Goal: Task Accomplishment & Management: Use online tool/utility

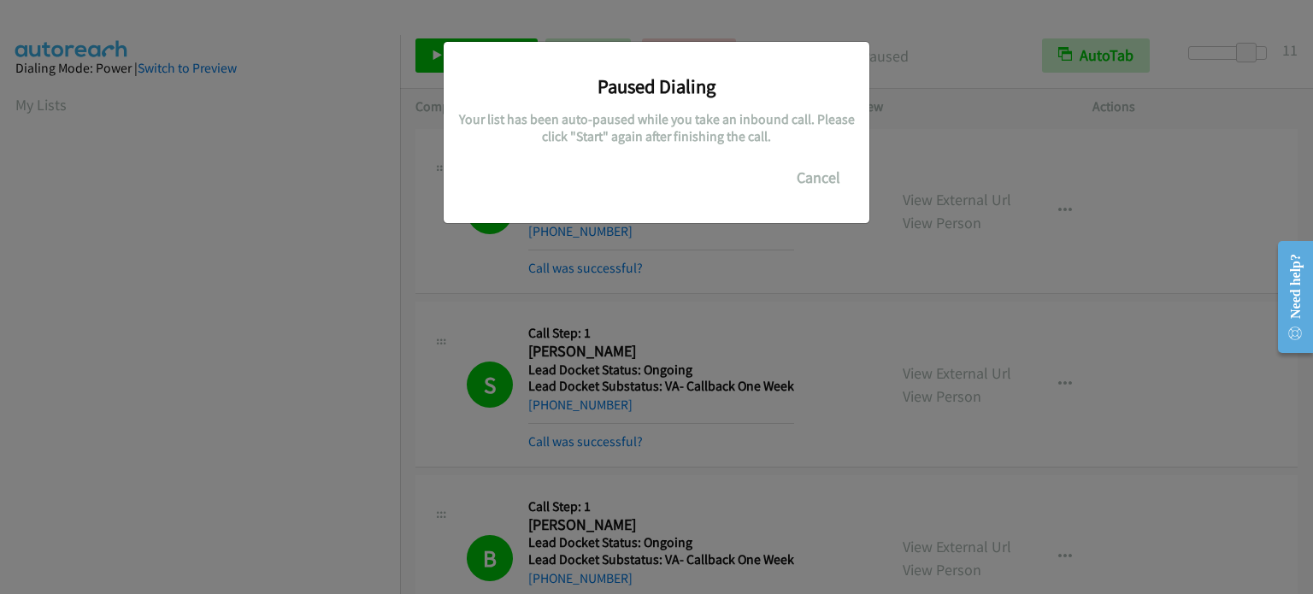
scroll to position [365, 0]
click at [812, 173] on button "Cancel" at bounding box center [818, 178] width 76 height 34
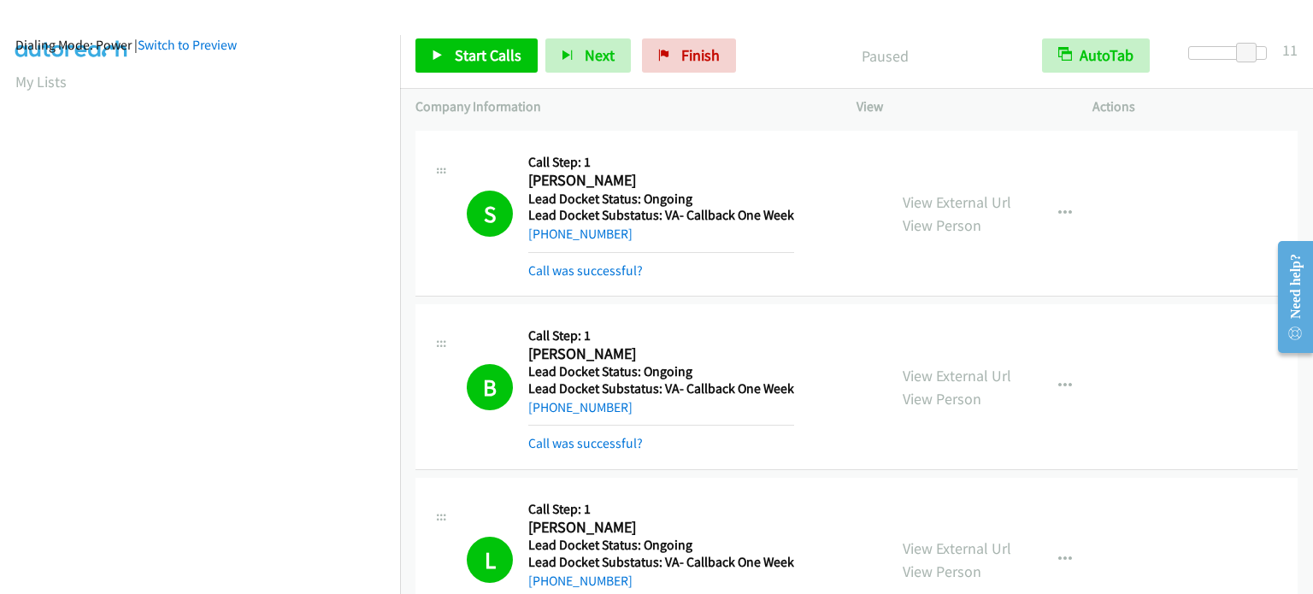
scroll to position [0, 0]
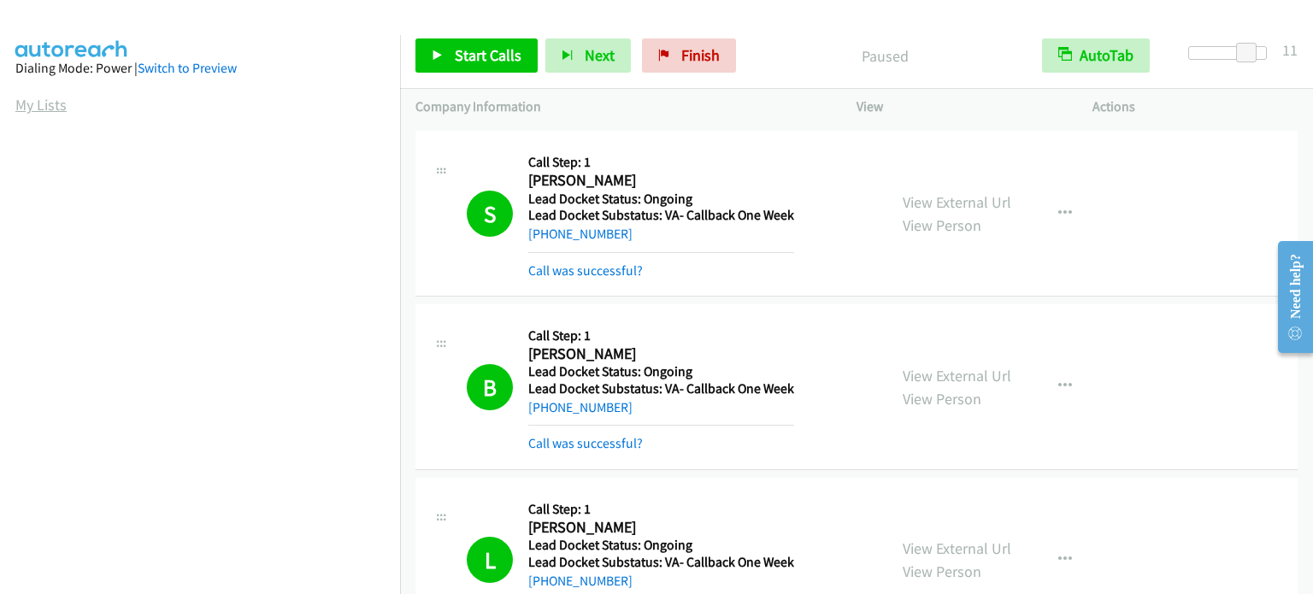
click at [26, 101] on link "My Lists" at bounding box center [40, 105] width 51 height 20
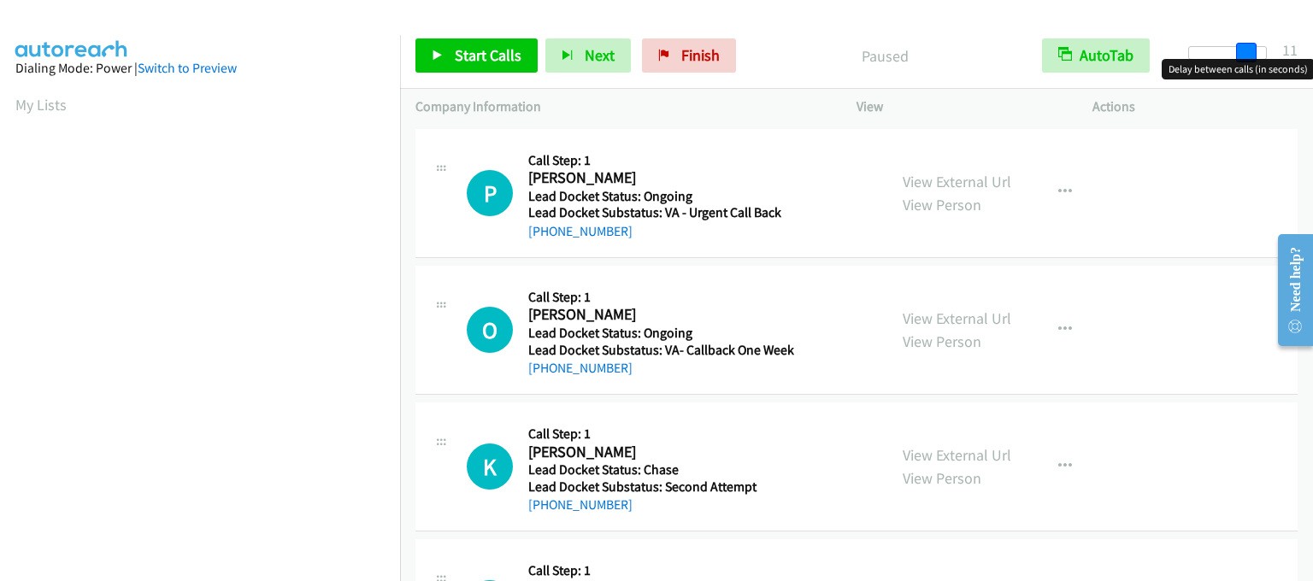
drag, startPoint x: 1199, startPoint y: 50, endPoint x: 1256, endPoint y: 57, distance: 56.9
click at [1256, 57] on span at bounding box center [1246, 53] width 21 height 21
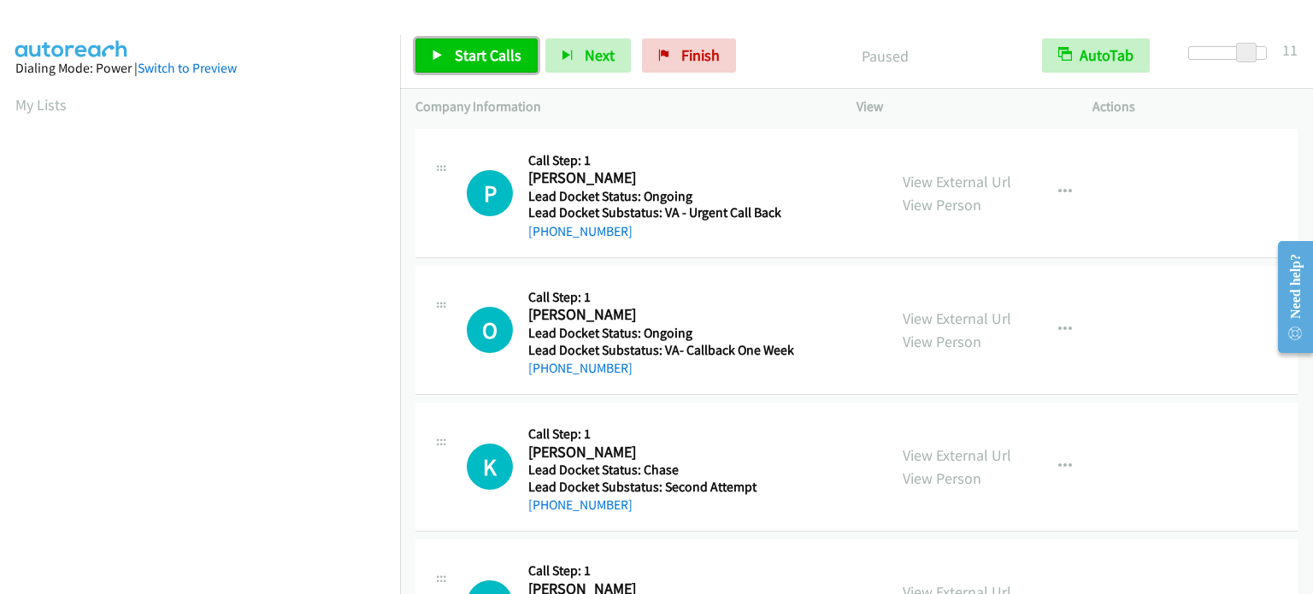
click at [509, 62] on span "Start Calls" at bounding box center [488, 55] width 67 height 20
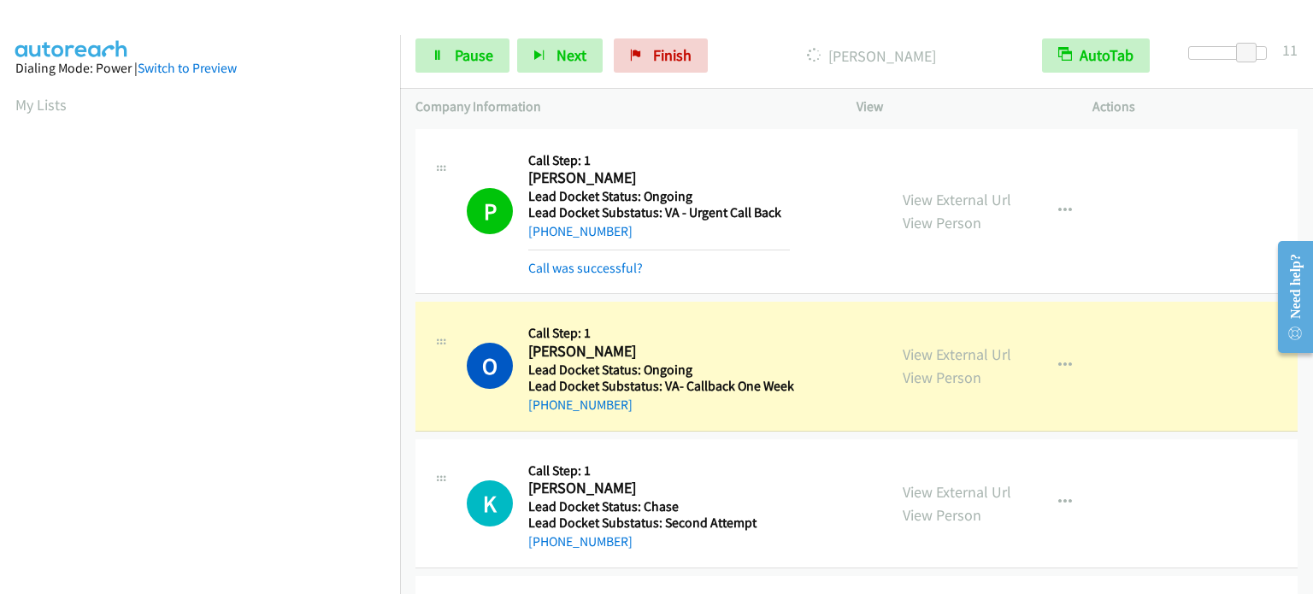
scroll to position [365, 0]
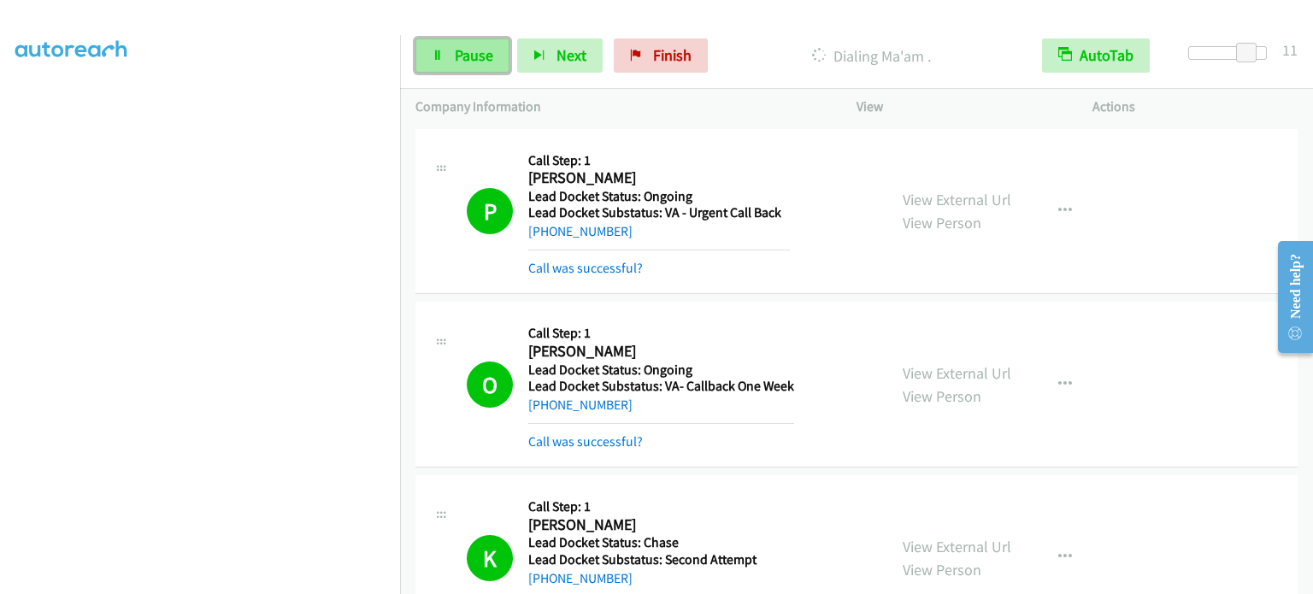
click at [448, 61] on link "Pause" at bounding box center [462, 55] width 94 height 34
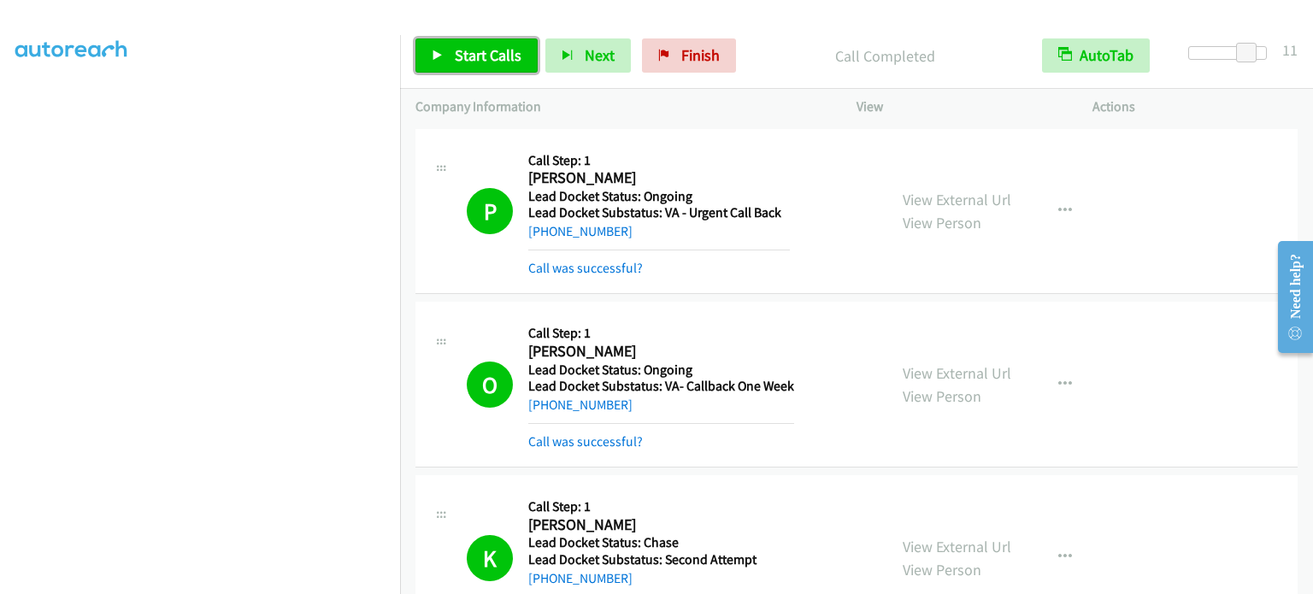
click at [456, 47] on span "Start Calls" at bounding box center [488, 55] width 67 height 20
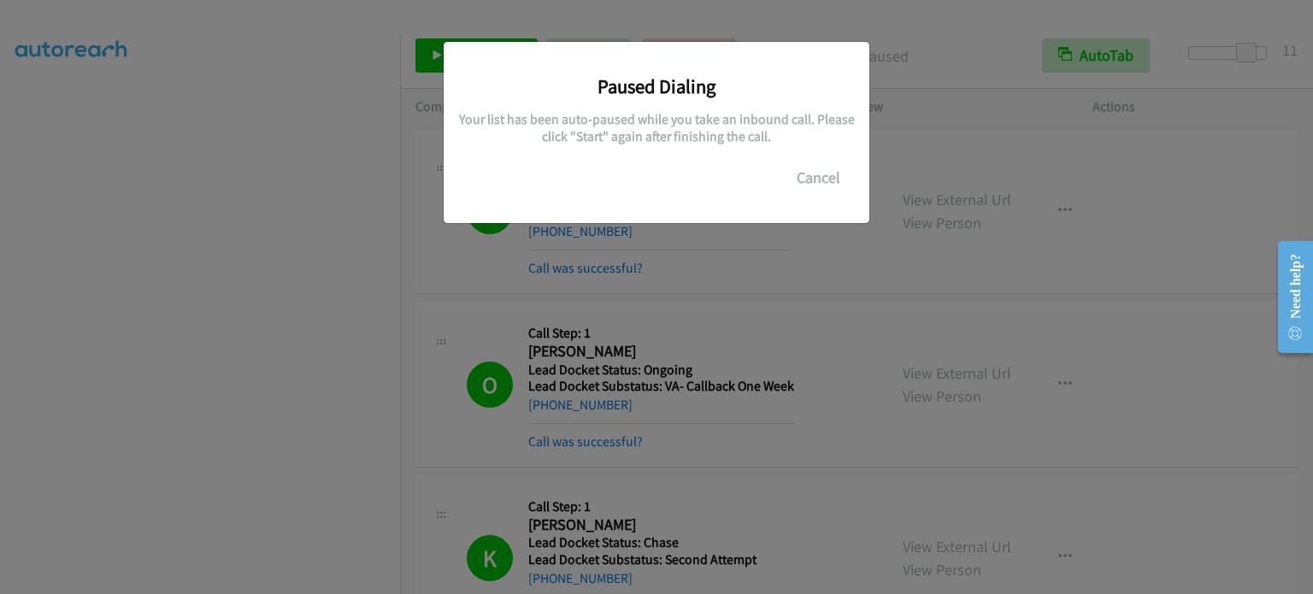
click at [831, 251] on div "Paused Dialing Your list has been auto-paused while you take an inbound call. P…" at bounding box center [656, 304] width 1313 height 579
click at [813, 177] on button "Cancel" at bounding box center [818, 178] width 76 height 34
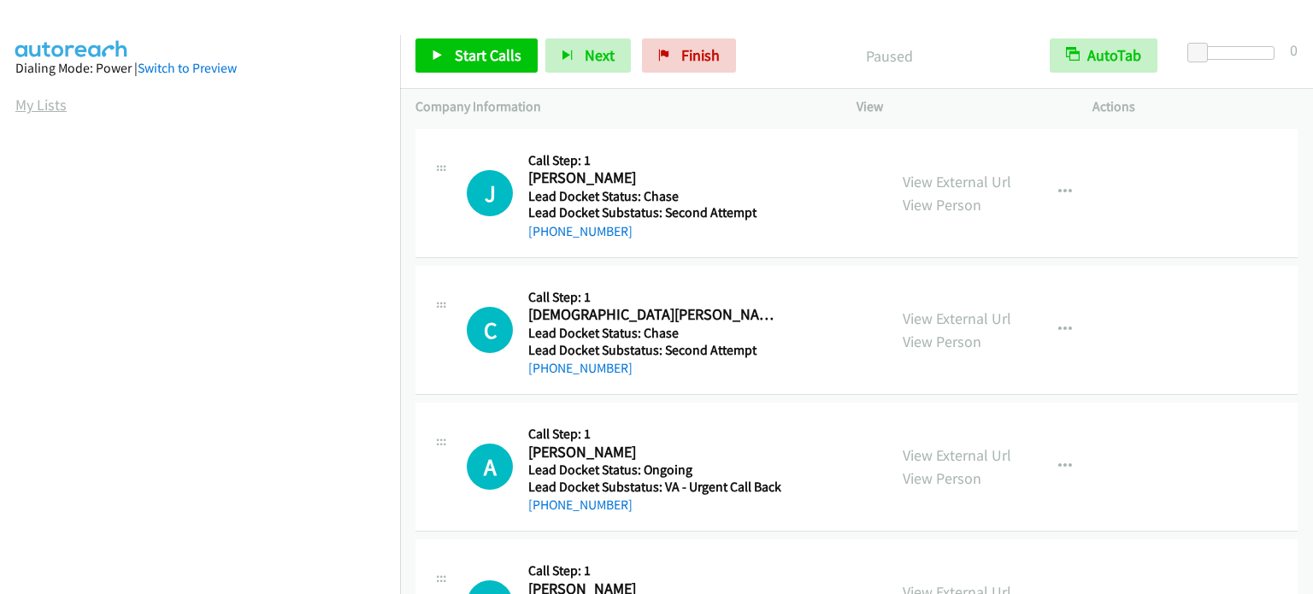
click at [23, 98] on link "My Lists" at bounding box center [40, 105] width 51 height 20
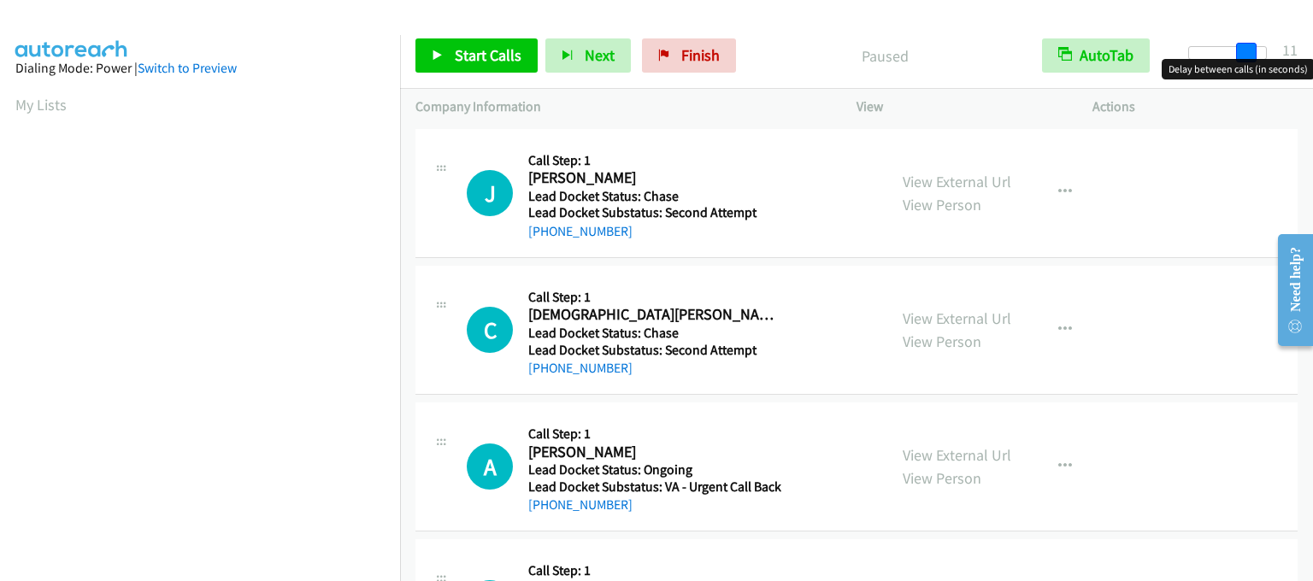
drag, startPoint x: 1198, startPoint y: 53, endPoint x: 1251, endPoint y: 61, distance: 53.6
click at [1251, 61] on body "Start Calls Pause Next Finish Paused AutoTab AutoTab 11 Company Information Inf…" at bounding box center [656, 40] width 1313 height 81
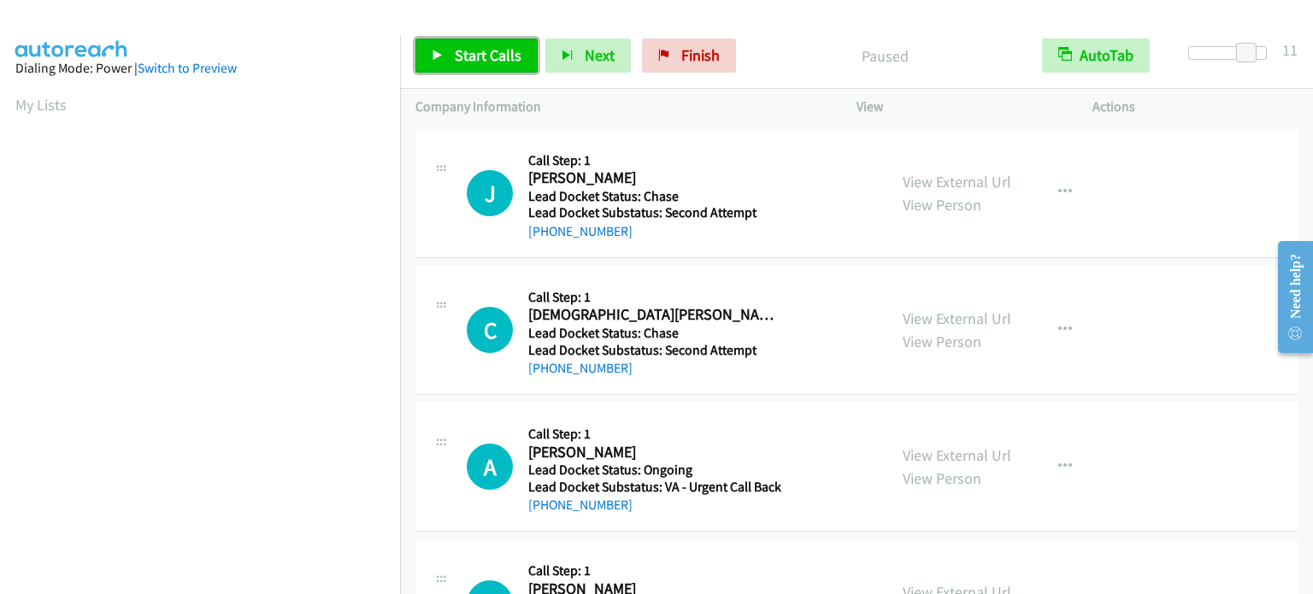
click at [482, 55] on span "Start Calls" at bounding box center [488, 55] width 67 height 20
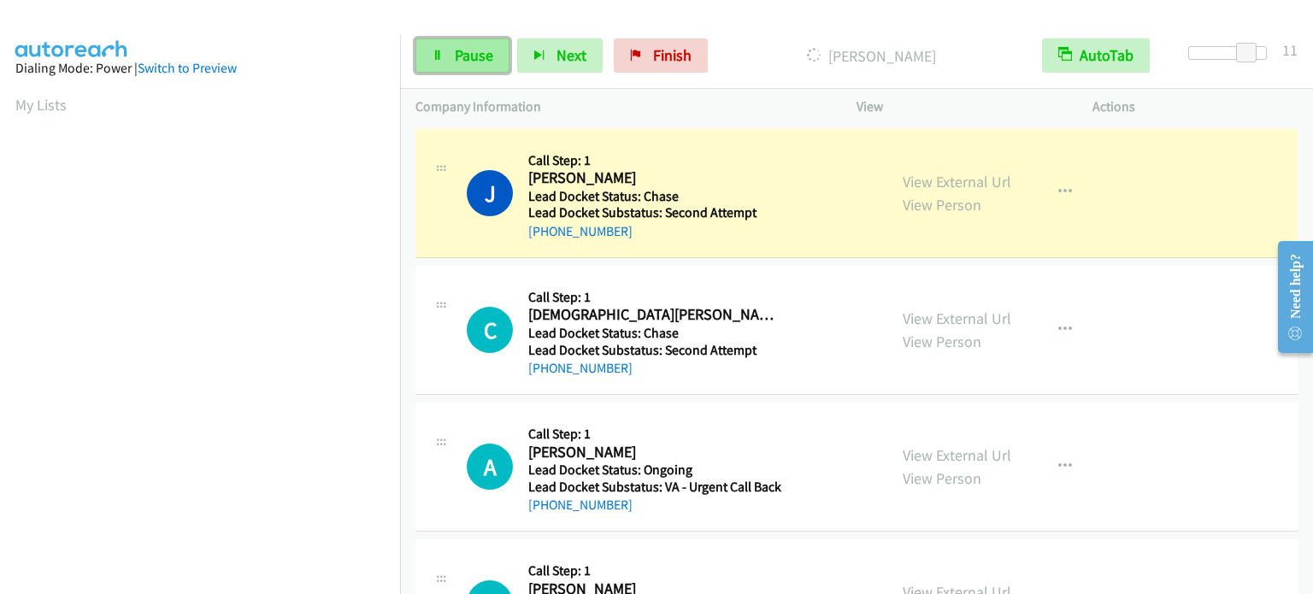
click at [492, 58] on link "Pause" at bounding box center [462, 55] width 94 height 34
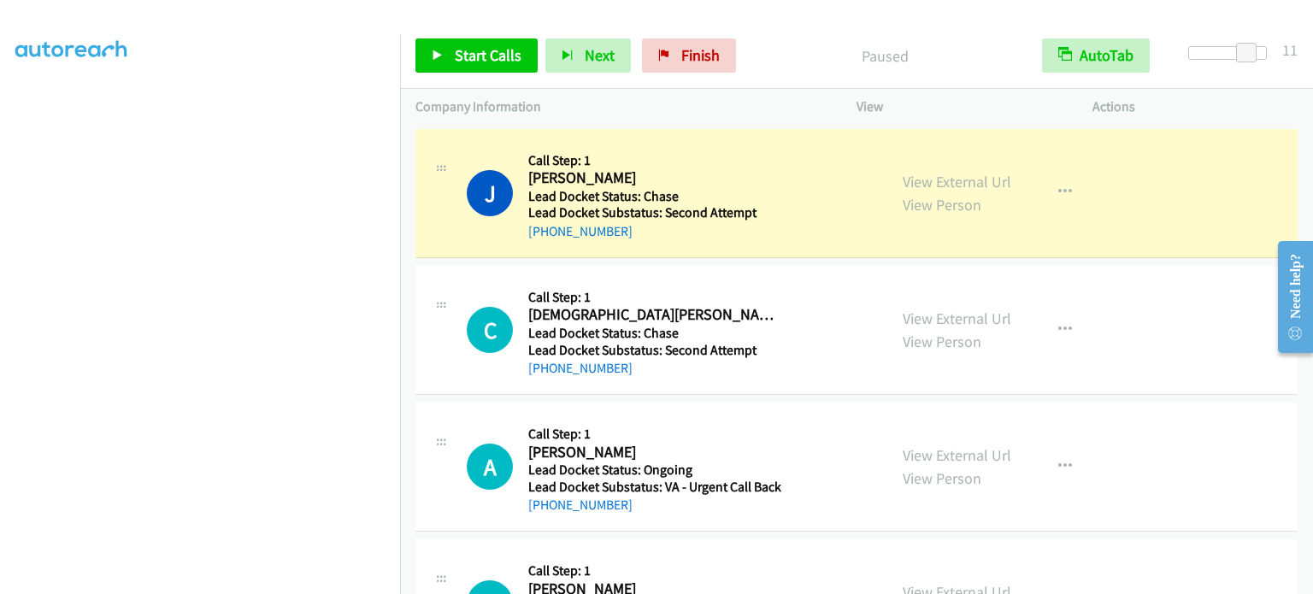
scroll to position [365, 0]
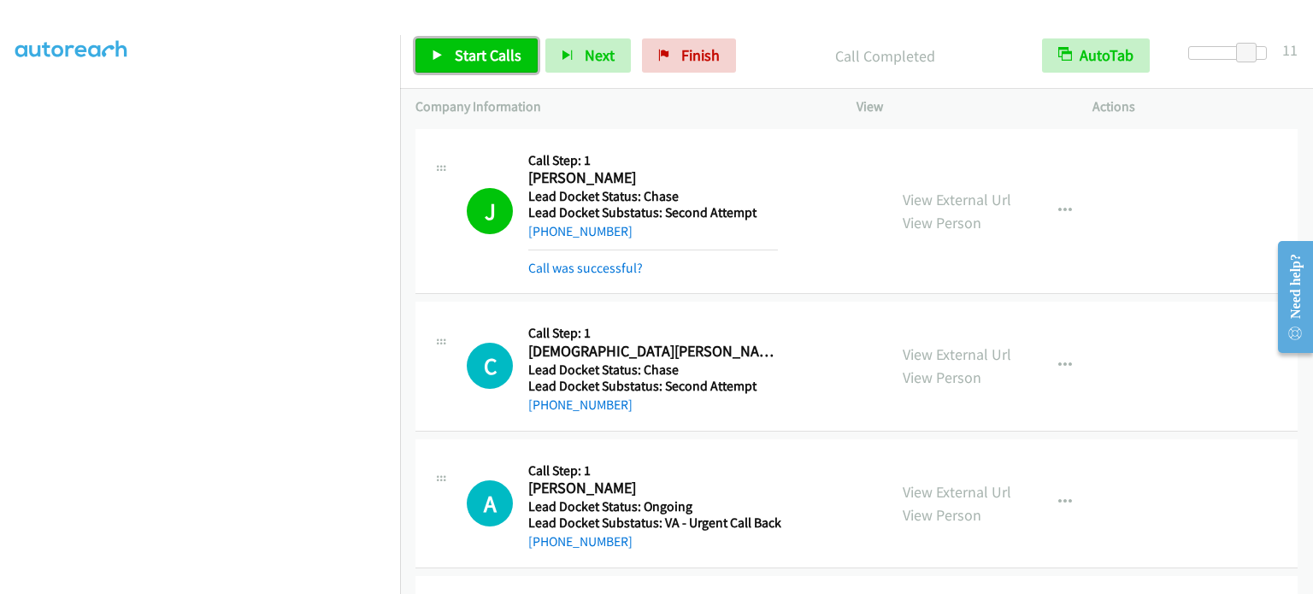
click at [489, 43] on link "Start Calls" at bounding box center [476, 55] width 122 height 34
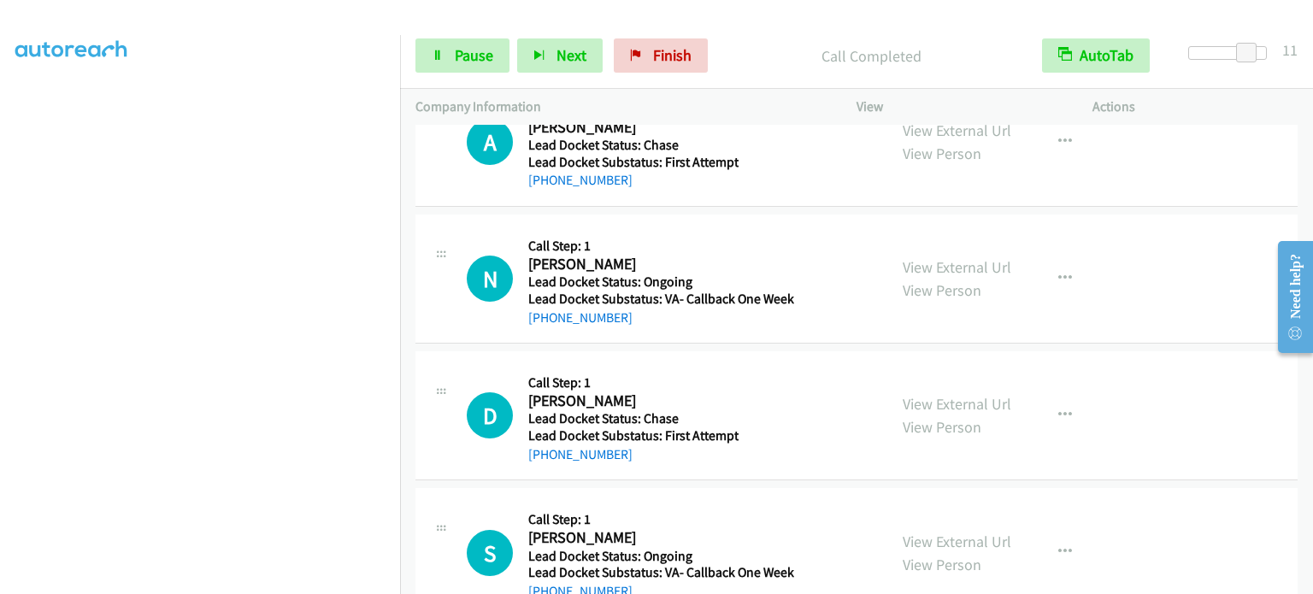
scroll to position [1282, 0]
click at [547, 55] on button "Next" at bounding box center [559, 55] width 85 height 34
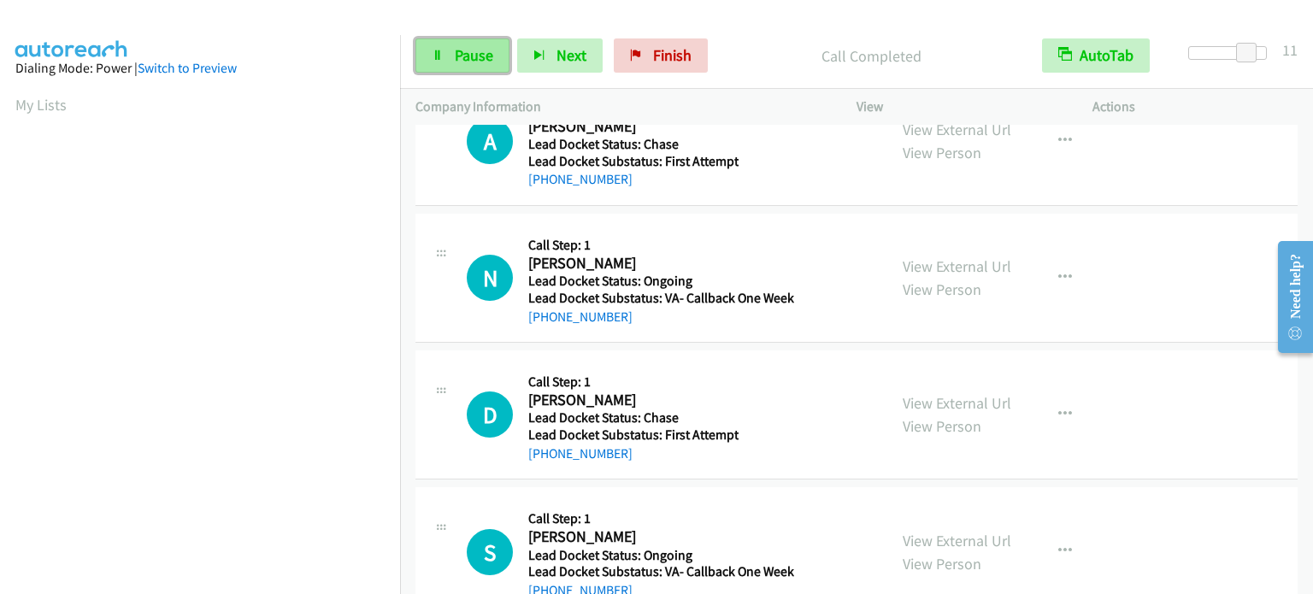
click at [443, 56] on link "Pause" at bounding box center [462, 55] width 94 height 34
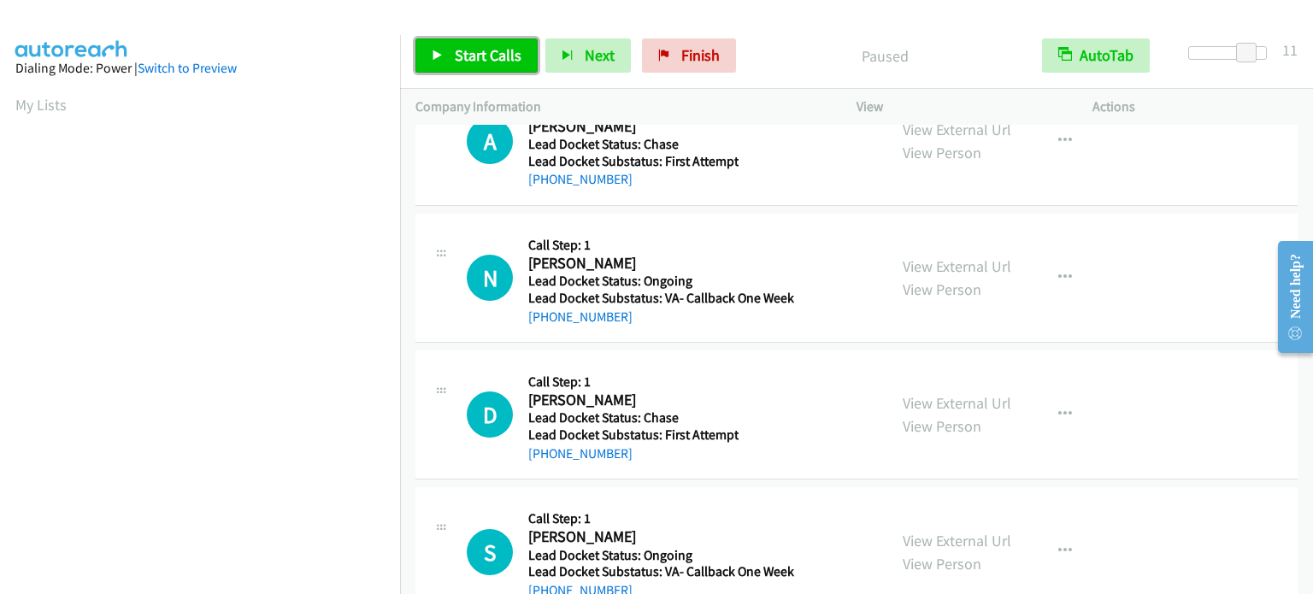
click at [464, 50] on span "Start Calls" at bounding box center [488, 55] width 67 height 20
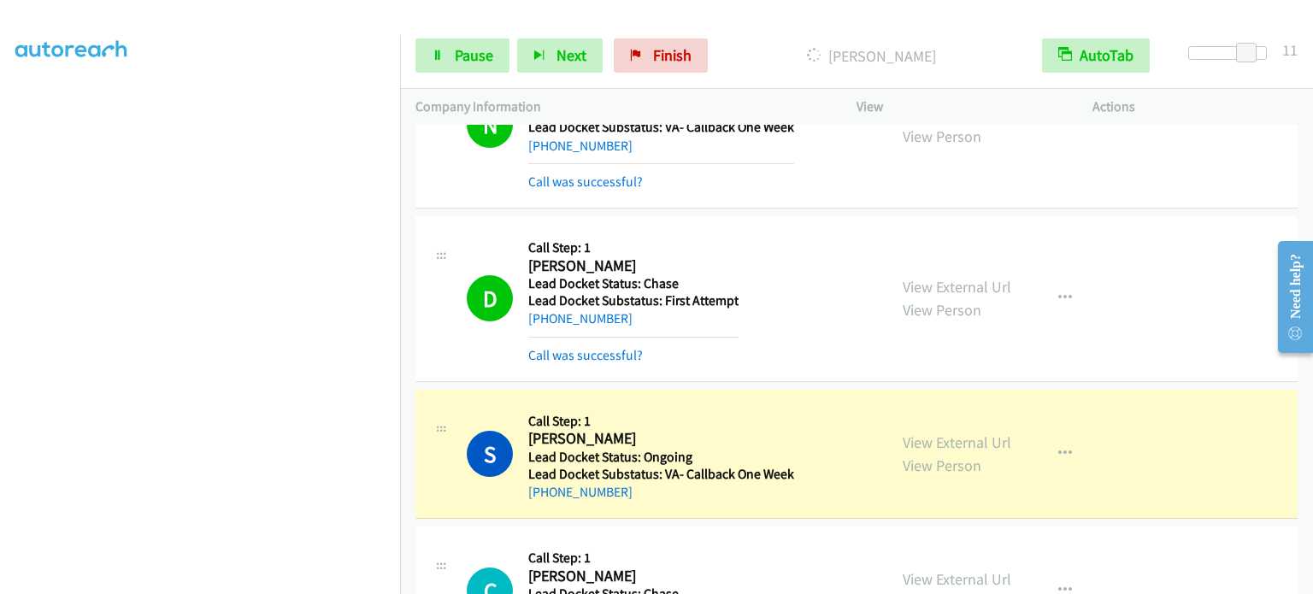
scroll to position [1539, 0]
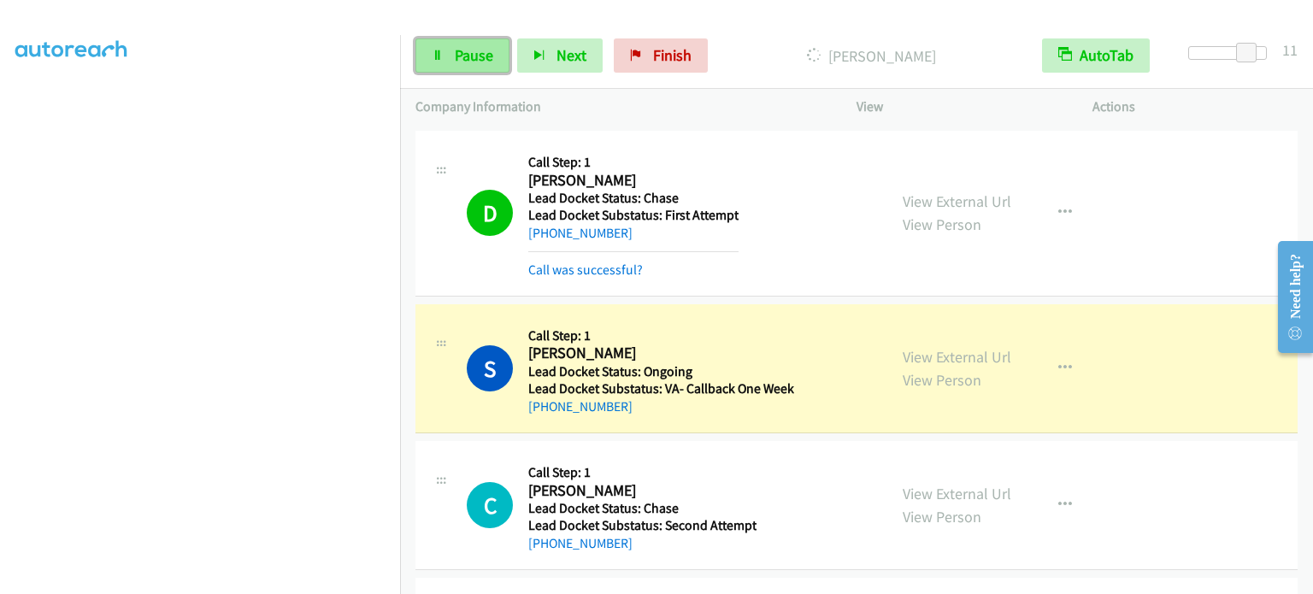
click at [433, 44] on link "Pause" at bounding box center [462, 55] width 94 height 34
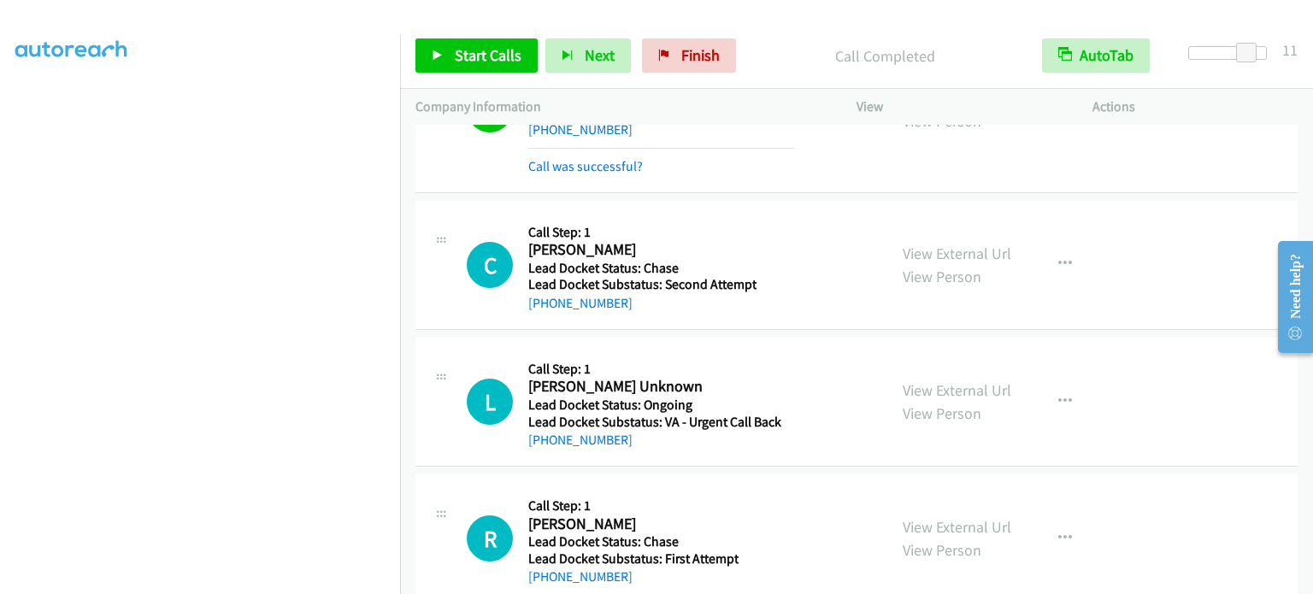
scroll to position [1846, 0]
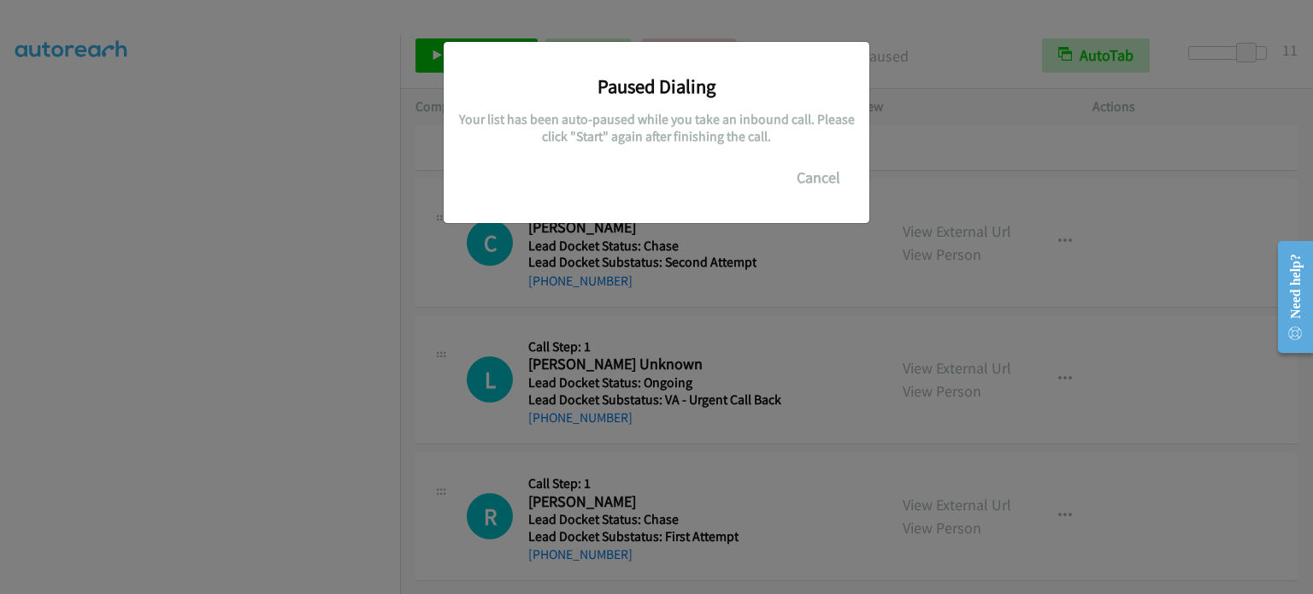
click at [821, 238] on div "Paused Dialing Your list has been auto-paused while you take an inbound call. P…" at bounding box center [656, 304] width 1313 height 579
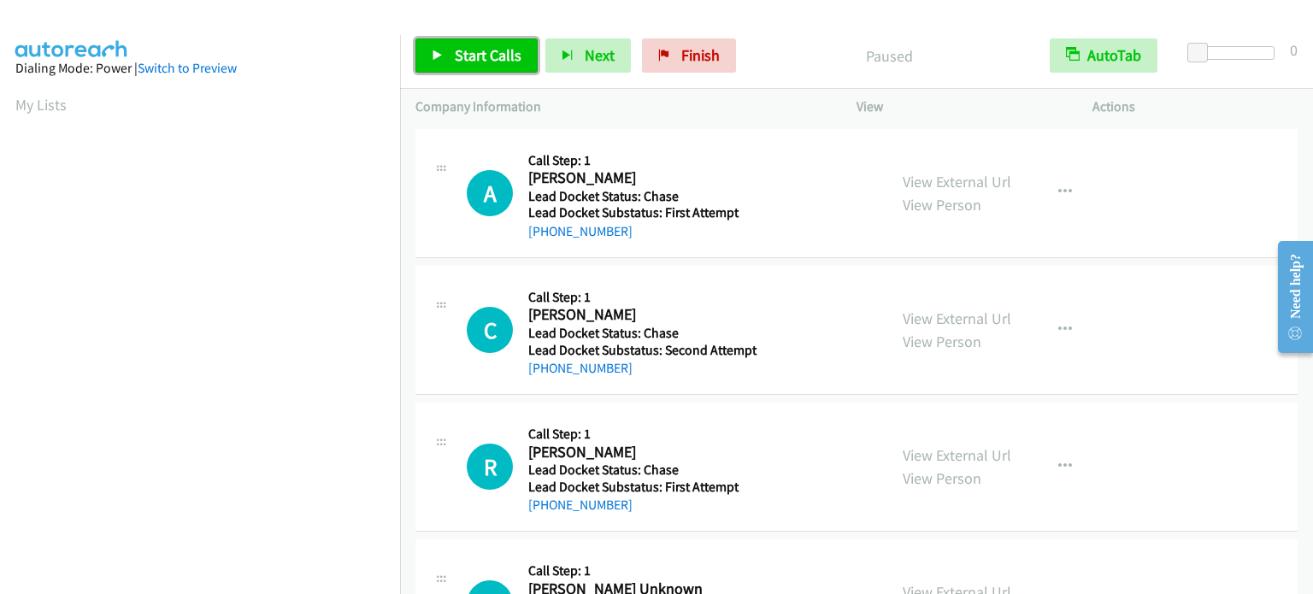
click at [475, 51] on span "Start Calls" at bounding box center [488, 55] width 67 height 20
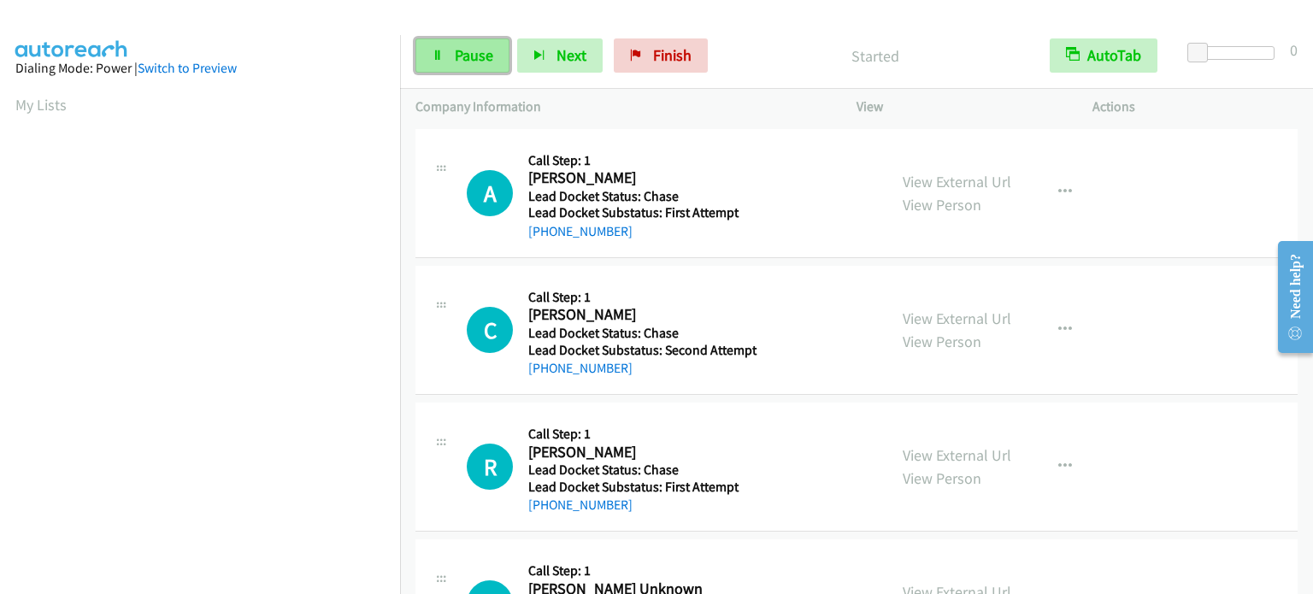
click at [496, 54] on link "Pause" at bounding box center [462, 55] width 94 height 34
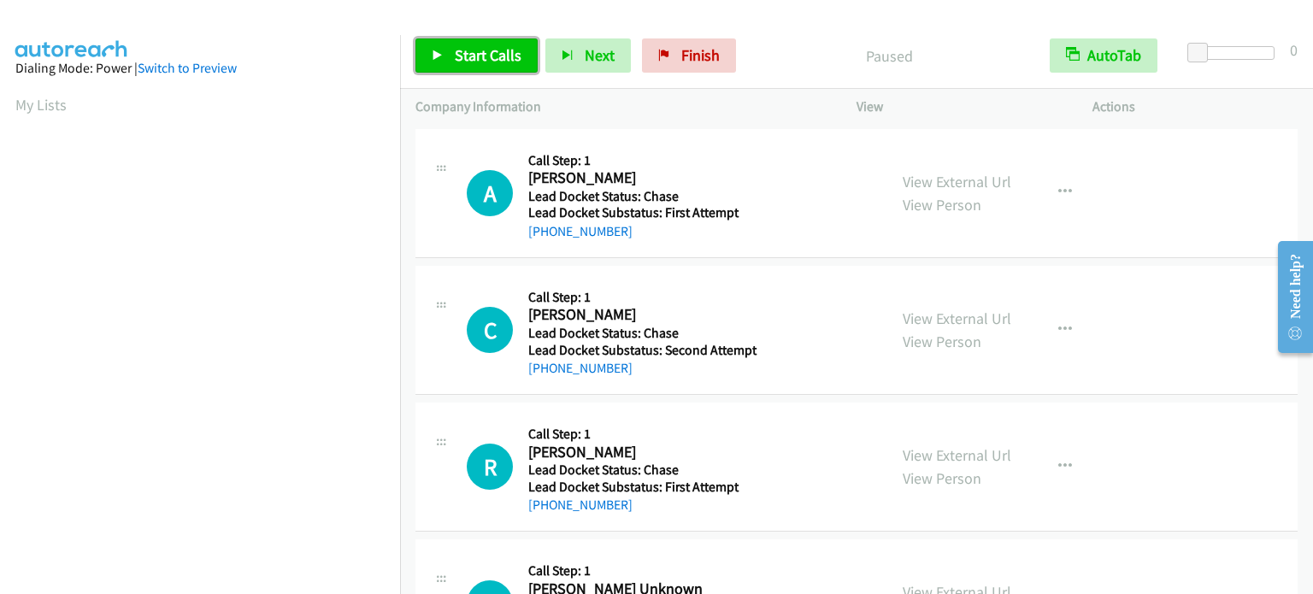
click at [470, 62] on span "Start Calls" at bounding box center [488, 55] width 67 height 20
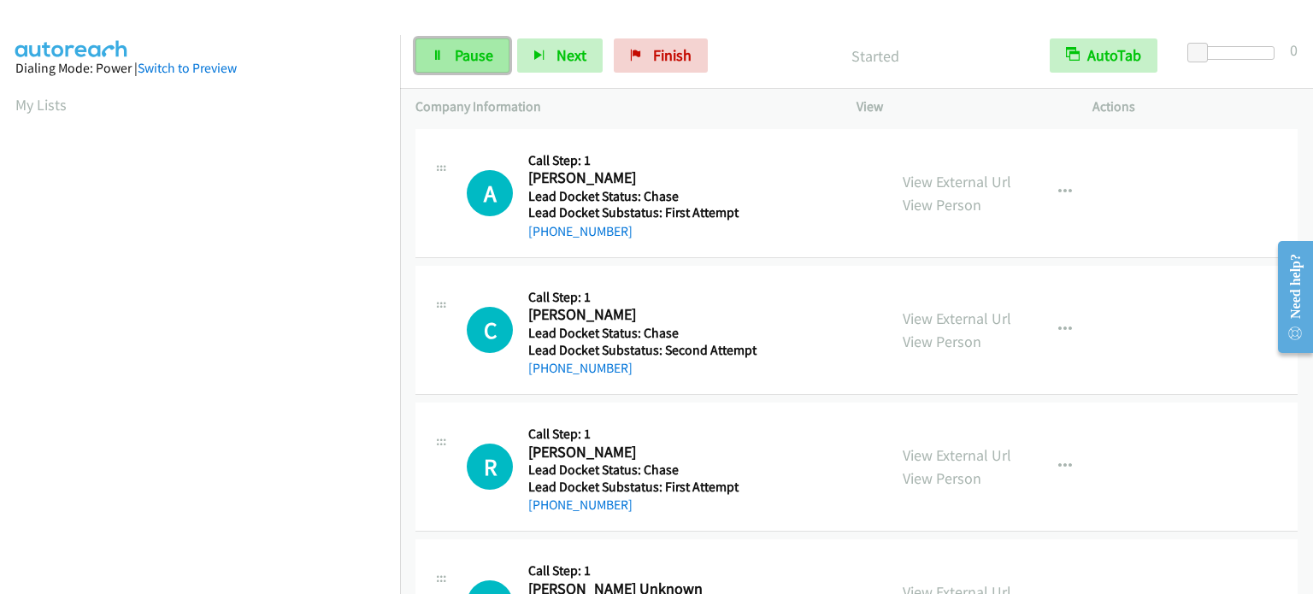
click at [466, 55] on span "Pause" at bounding box center [474, 55] width 38 height 20
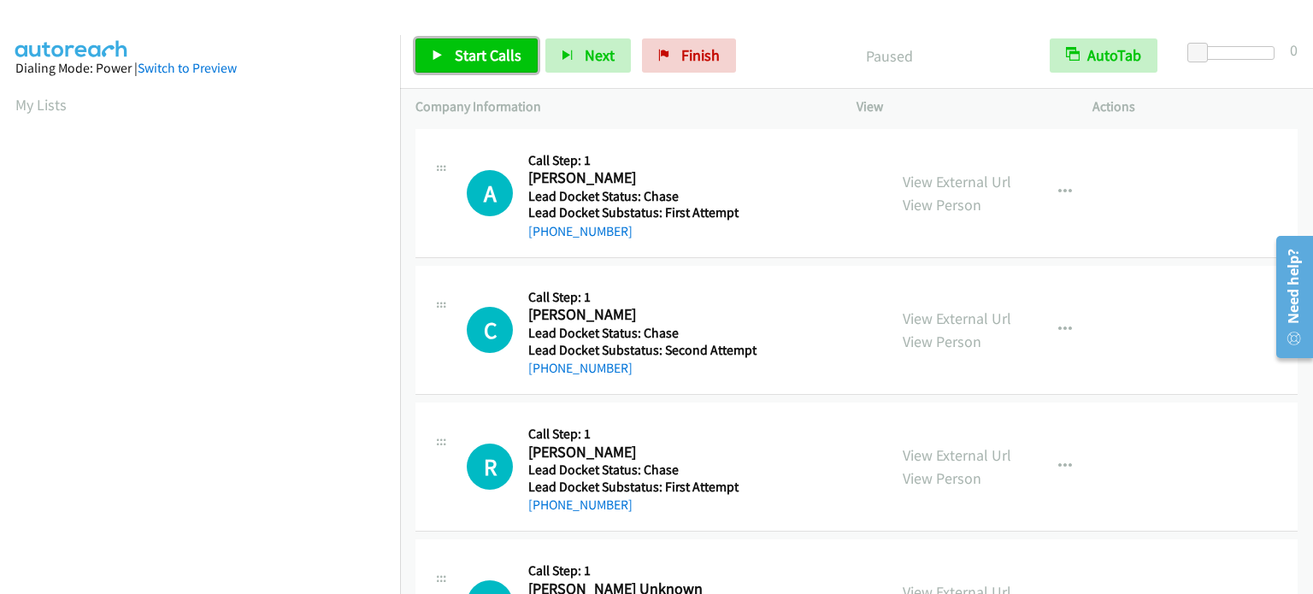
click at [494, 61] on span "Start Calls" at bounding box center [488, 55] width 67 height 20
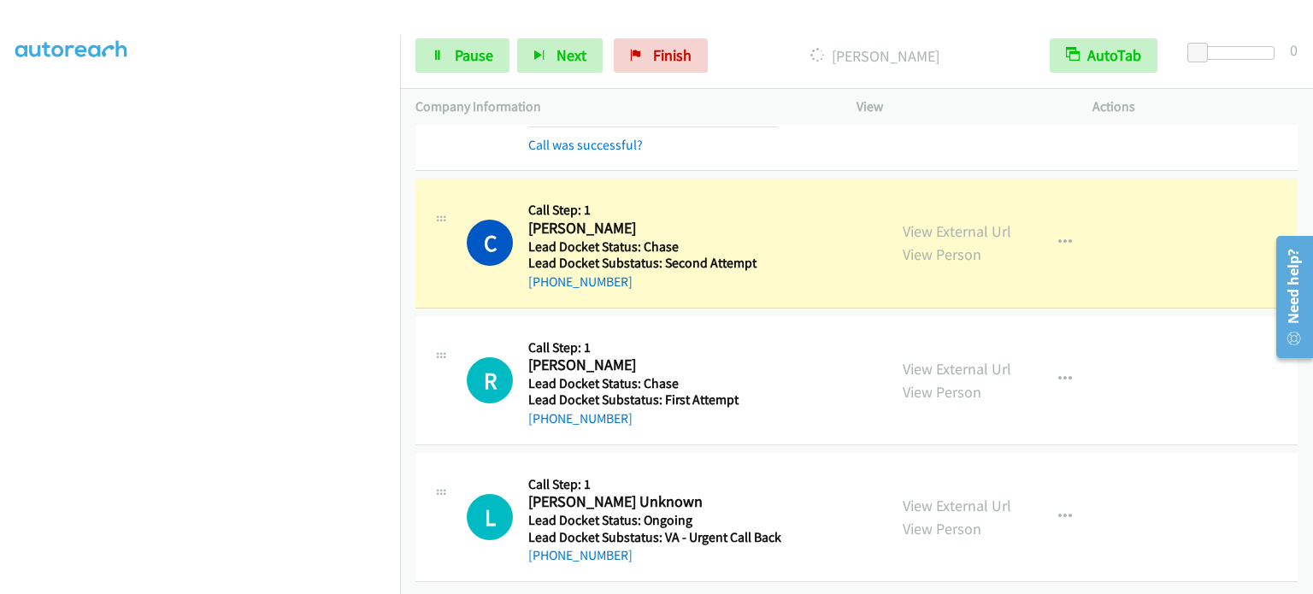
scroll to position [134, 0]
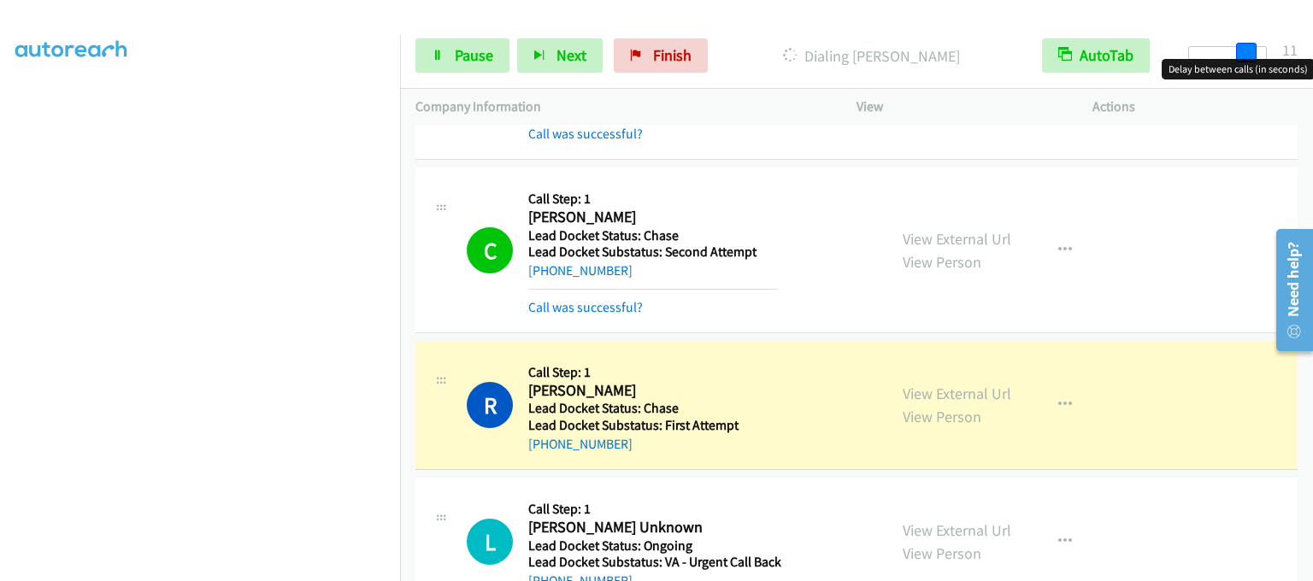
drag, startPoint x: 1202, startPoint y: 56, endPoint x: 1257, endPoint y: 61, distance: 54.9
click at [1257, 61] on body "Start Calls Pause Next Finish Dialing Richard Burrows AutoTab AutoTab 11 Compan…" at bounding box center [656, 40] width 1313 height 81
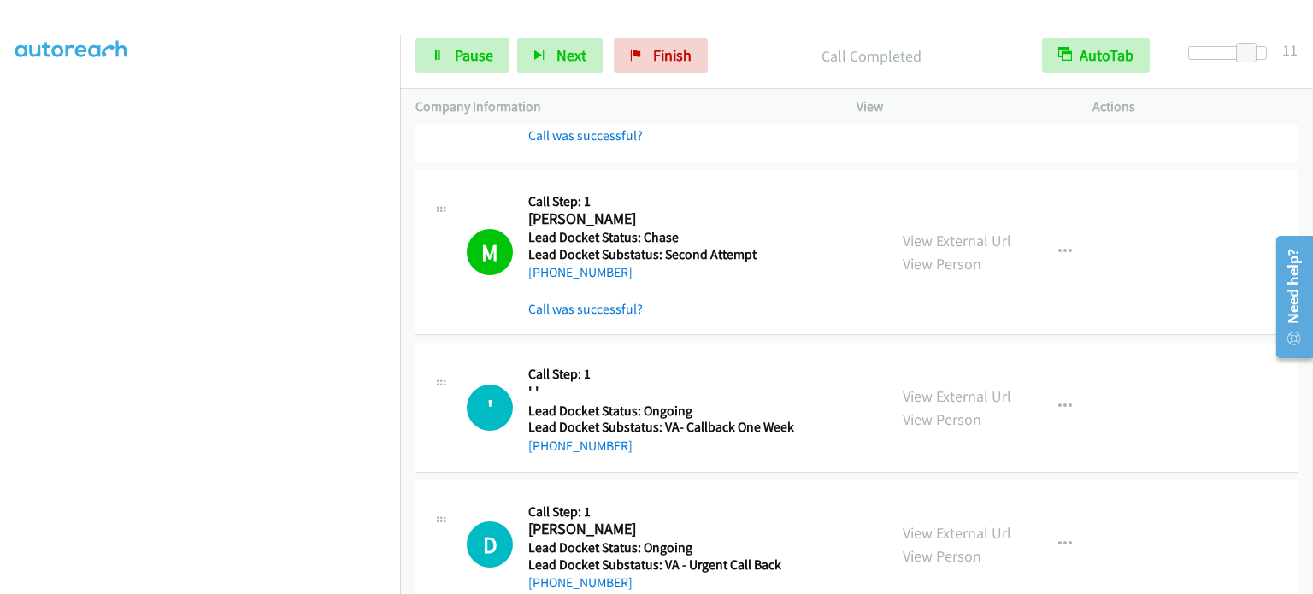
scroll to position [194, 0]
click at [455, 50] on span "Pause" at bounding box center [474, 55] width 38 height 20
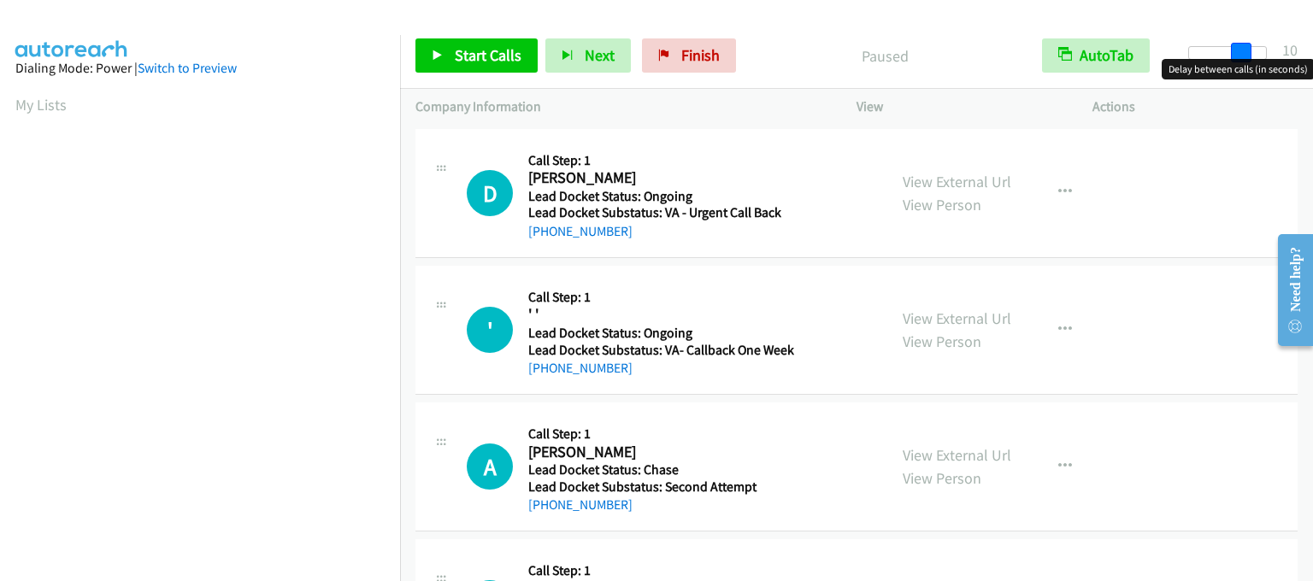
drag, startPoint x: 1198, startPoint y: 50, endPoint x: 1251, endPoint y: 52, distance: 53.9
click at [1251, 52] on div at bounding box center [1227, 53] width 79 height 14
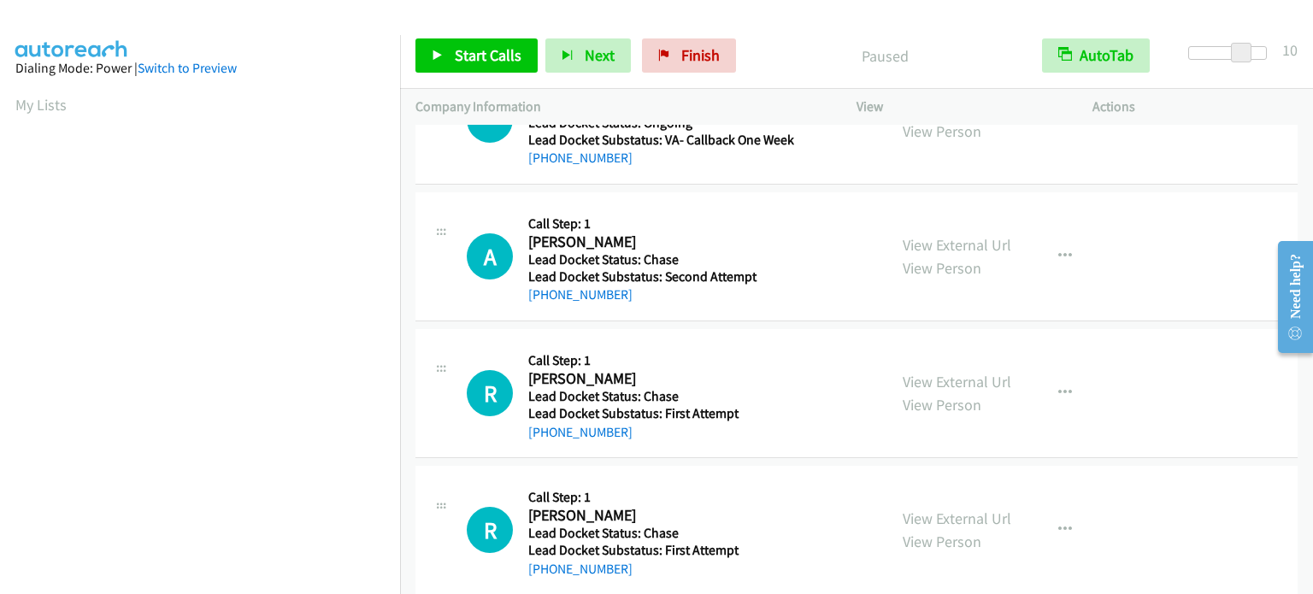
scroll to position [235, 0]
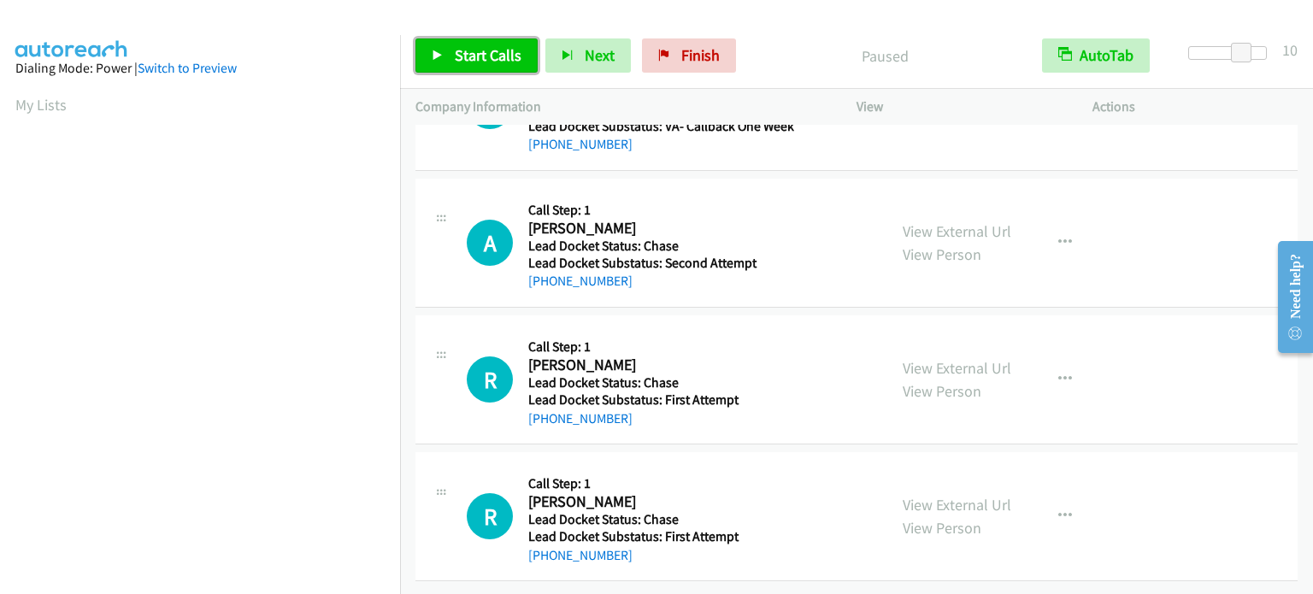
click at [478, 47] on span "Start Calls" at bounding box center [488, 55] width 67 height 20
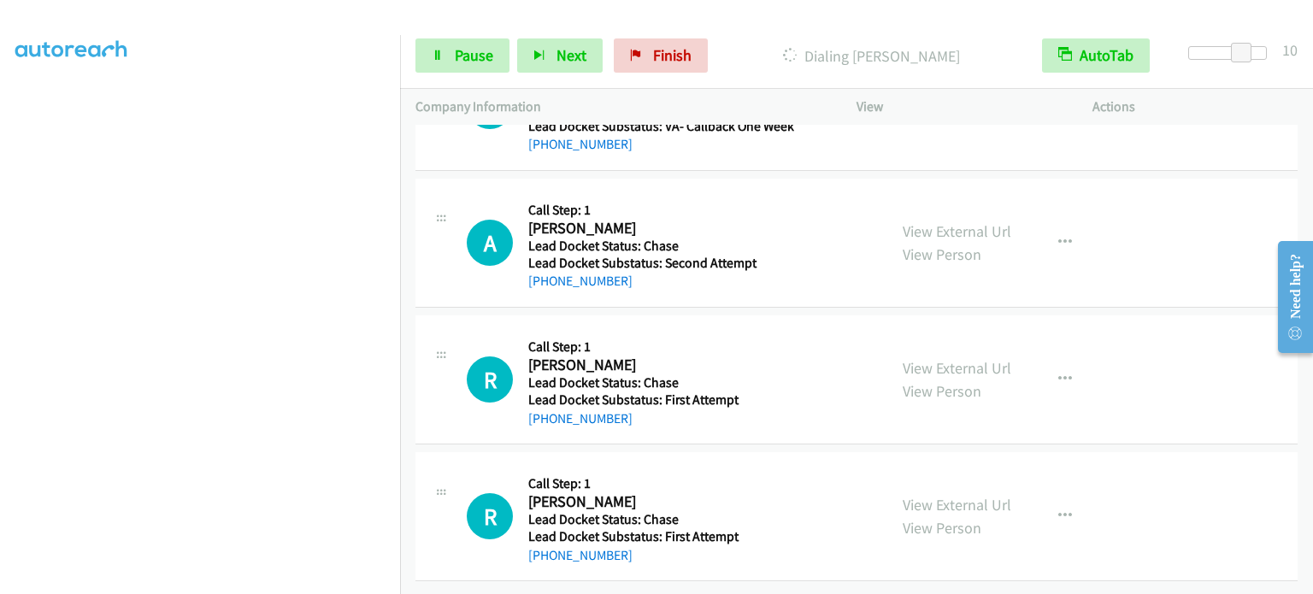
scroll to position [271, 0]
click at [549, 56] on button "Next" at bounding box center [559, 55] width 85 height 34
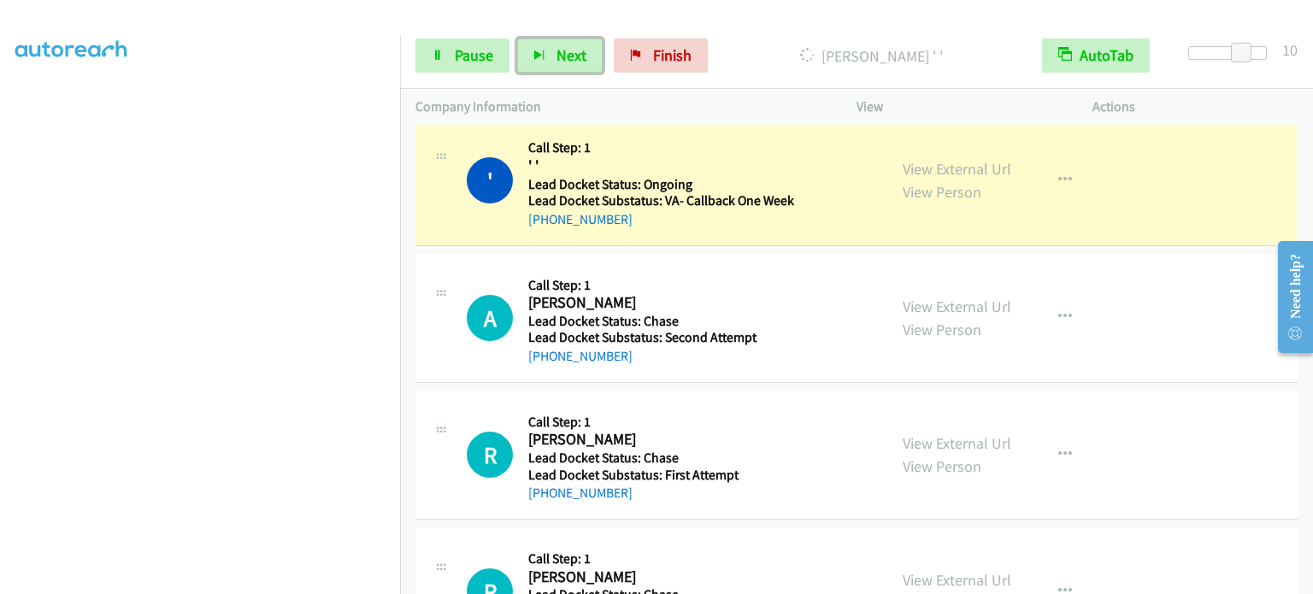
scroll to position [365, 0]
